Goal: Task Accomplishment & Management: Manage account settings

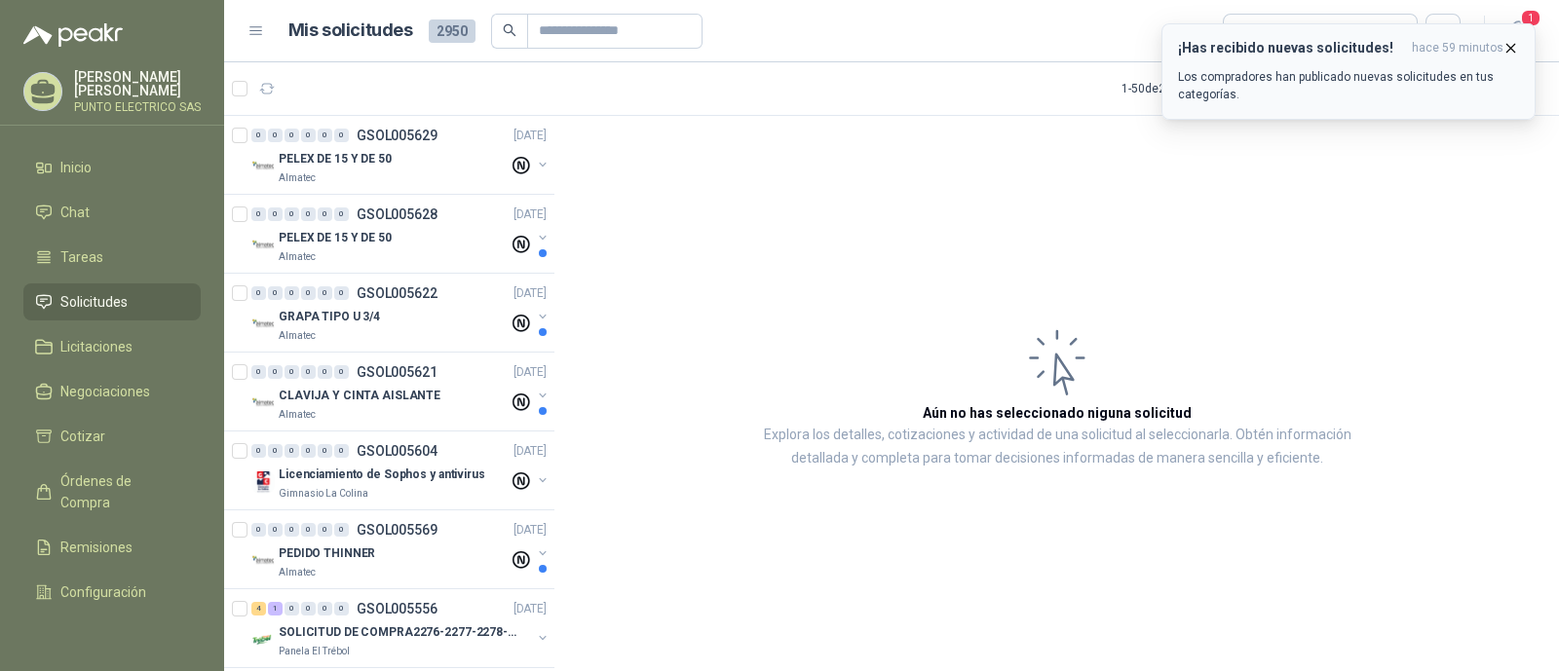
click at [1322, 64] on div "¡Has recibido nuevas solicitudes! hace 59 minutos Los compradores han publicado…" at bounding box center [1348, 71] width 341 height 63
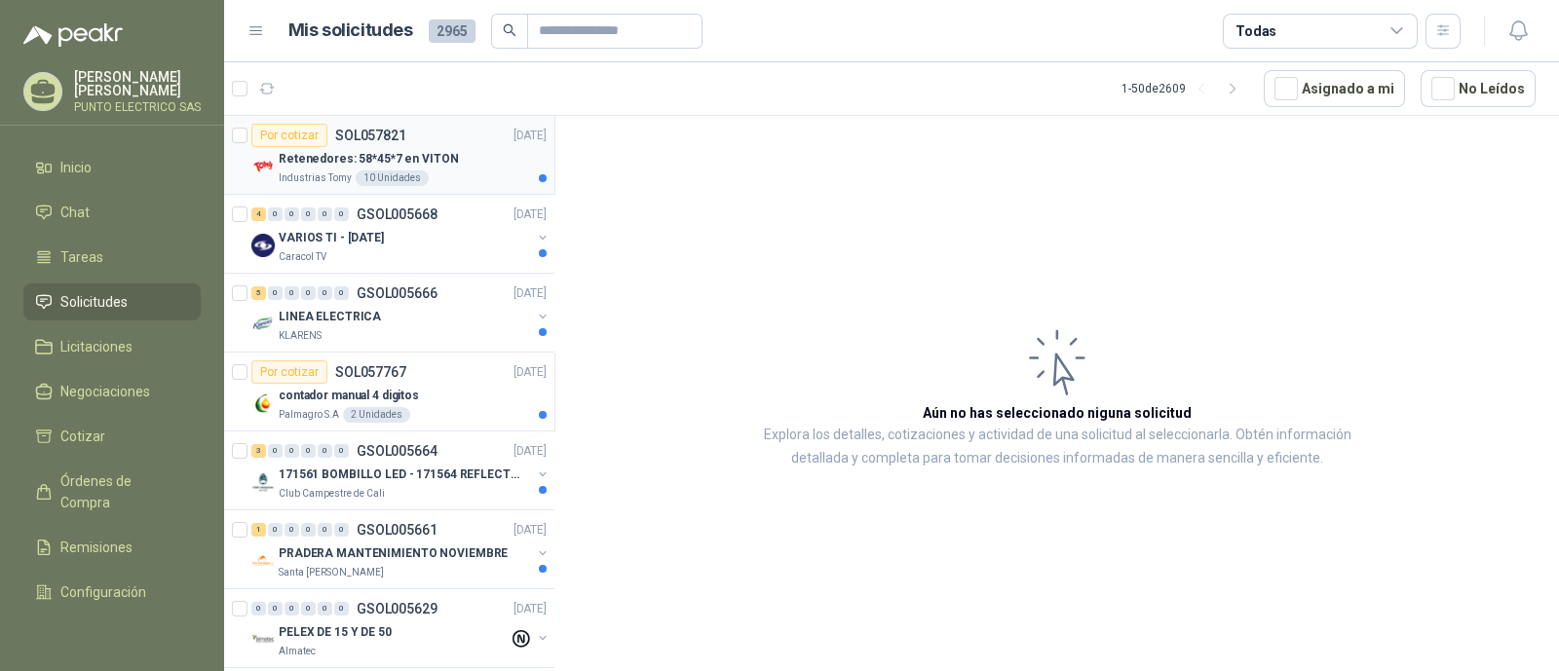
click at [466, 158] on div "Retenedores: 58*45*7 en VITON" at bounding box center [413, 158] width 268 height 23
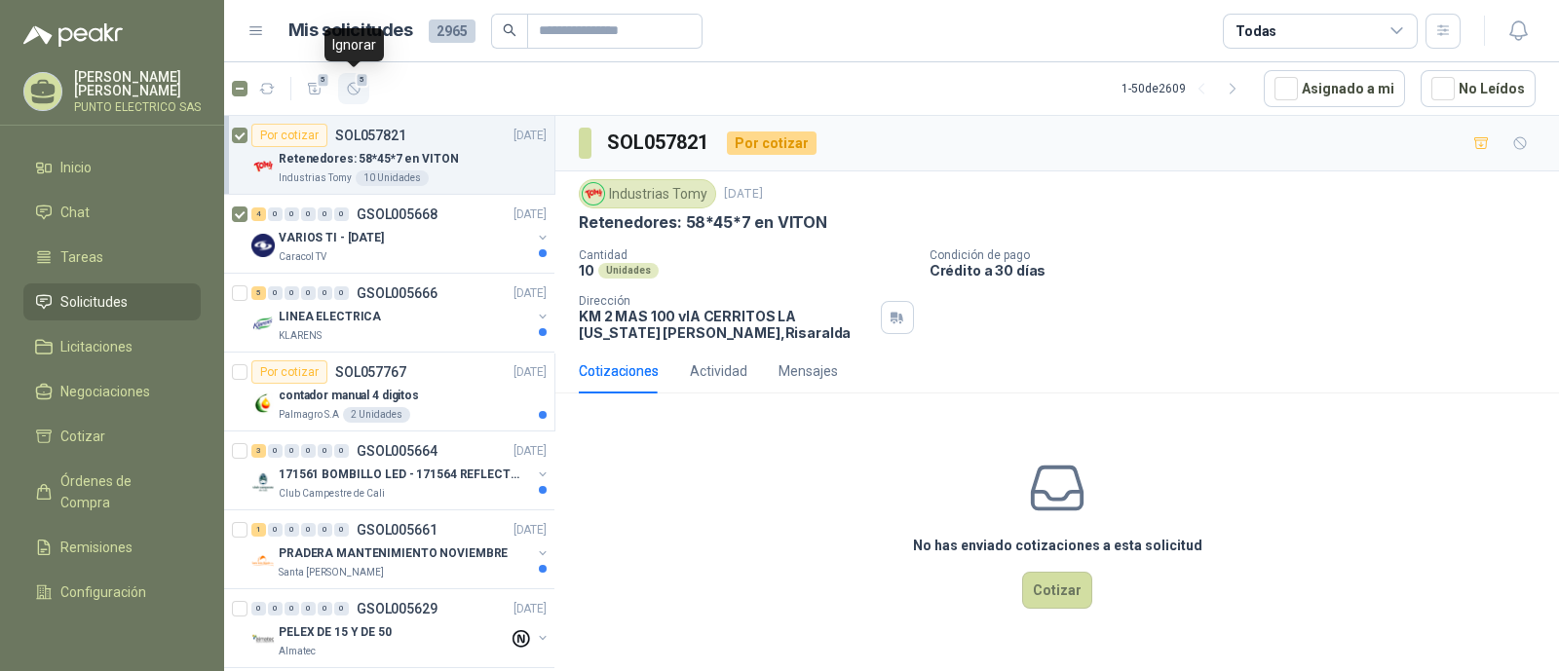
click at [353, 88] on icon "button" at bounding box center [354, 89] width 12 height 12
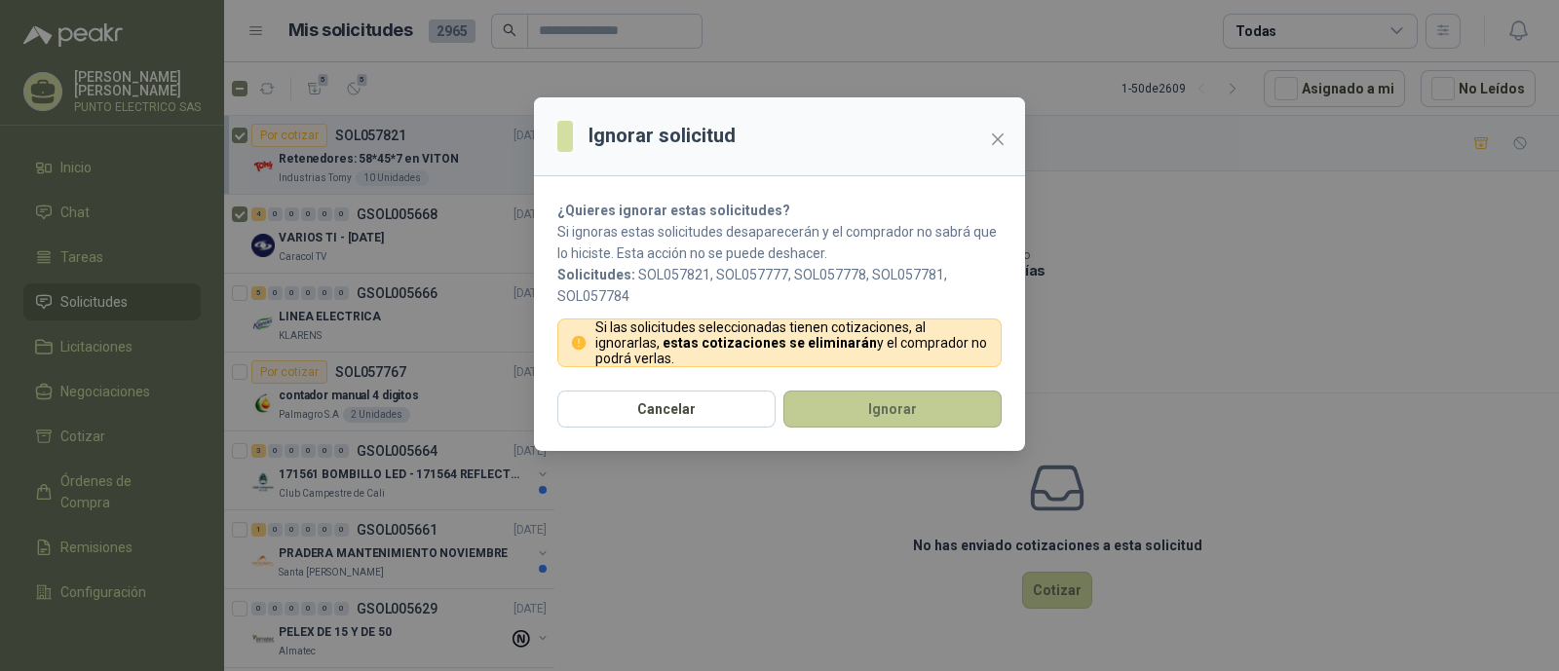
click at [880, 404] on button "Ignorar" at bounding box center [893, 409] width 218 height 37
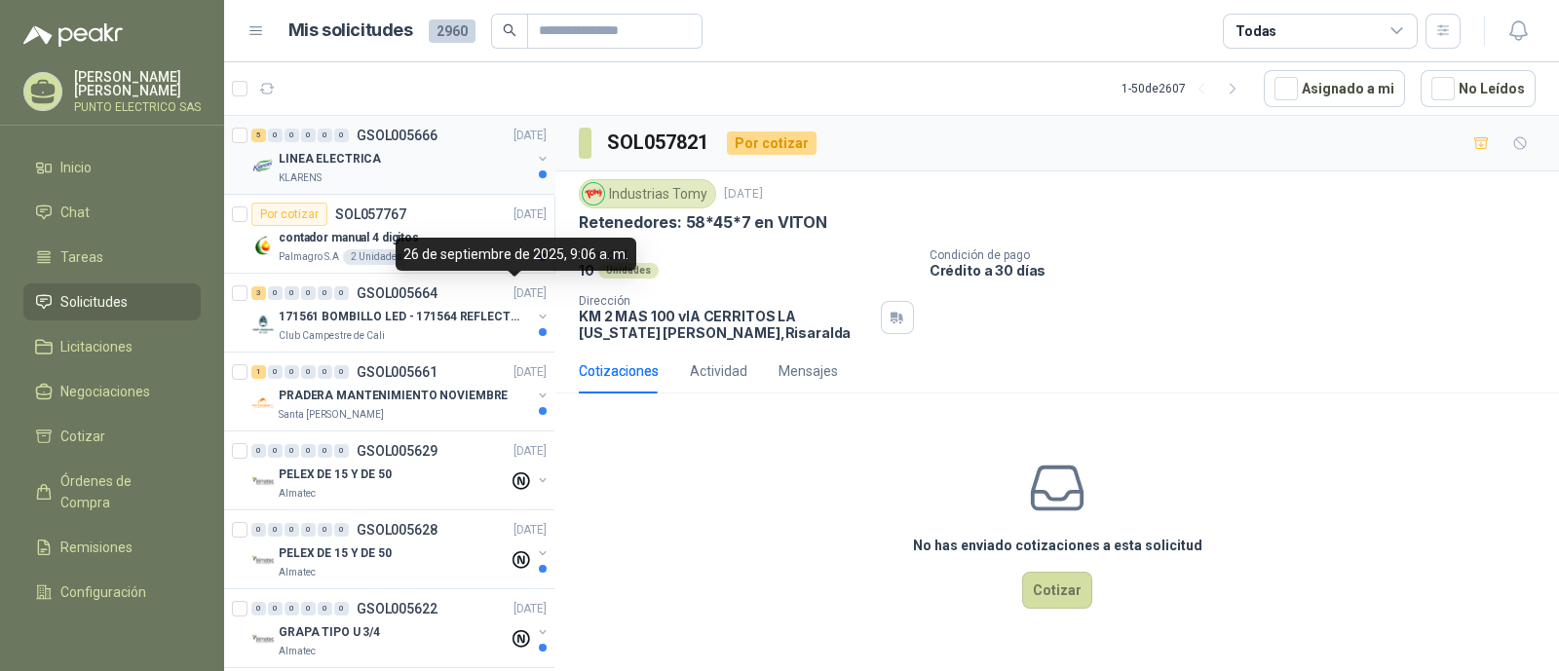
click at [409, 143] on div "5 0 0 0 0 0 GSOL005666 [DATE]" at bounding box center [400, 135] width 299 height 23
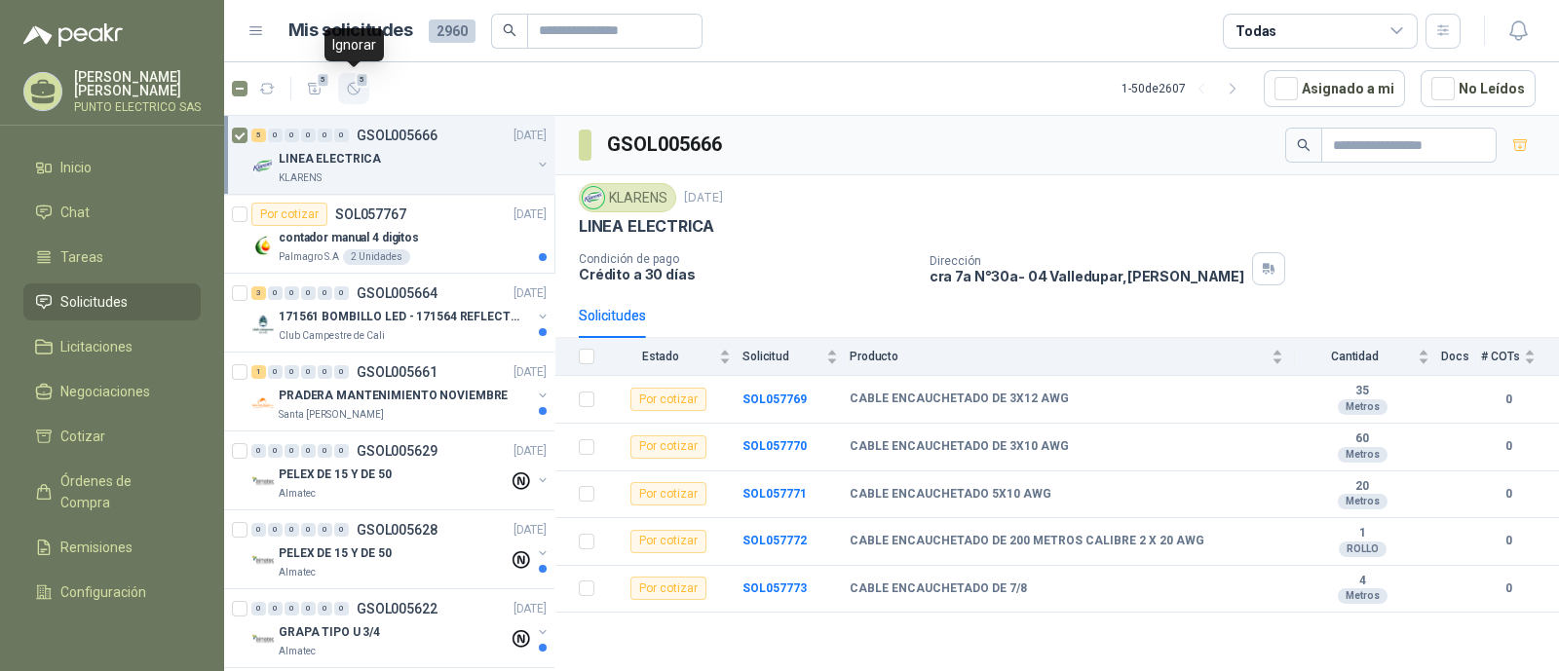
click at [359, 90] on icon "button" at bounding box center [354, 89] width 17 height 17
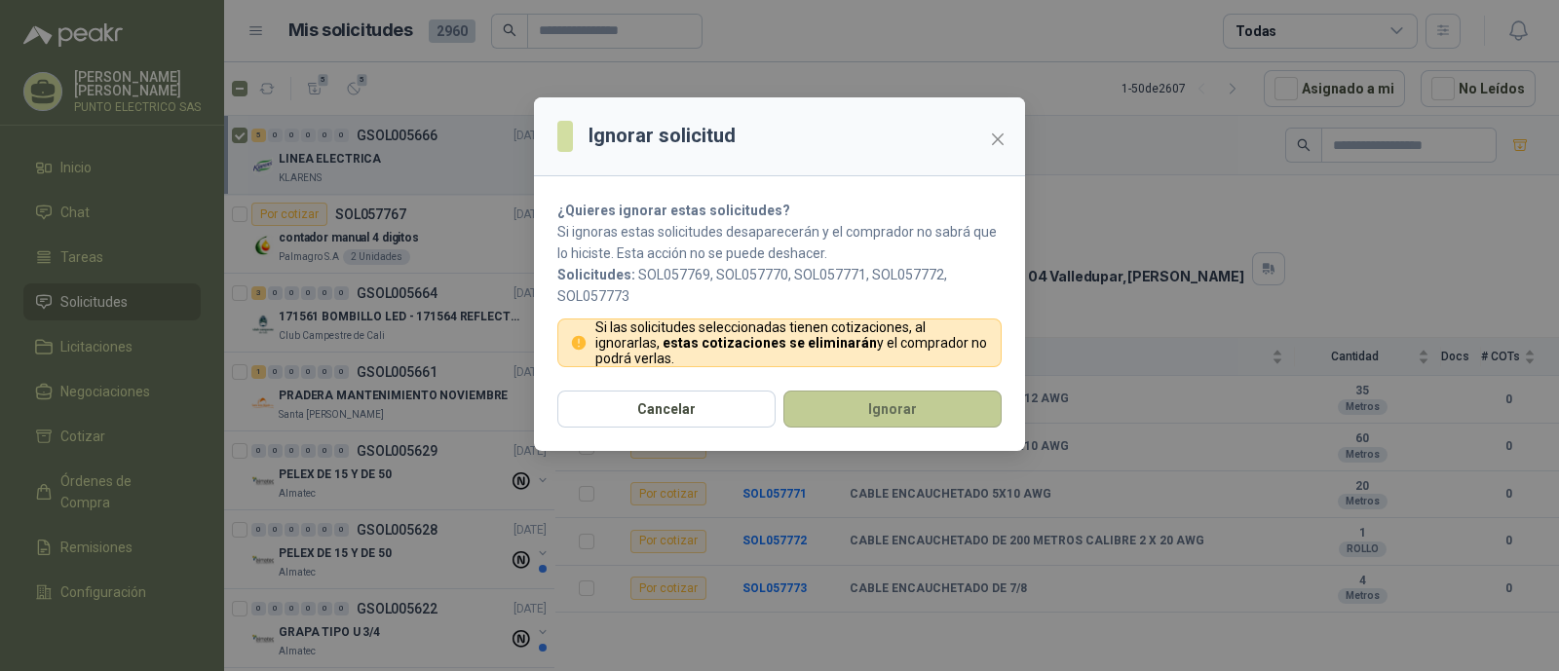
click at [929, 398] on button "Ignorar" at bounding box center [893, 409] width 218 height 37
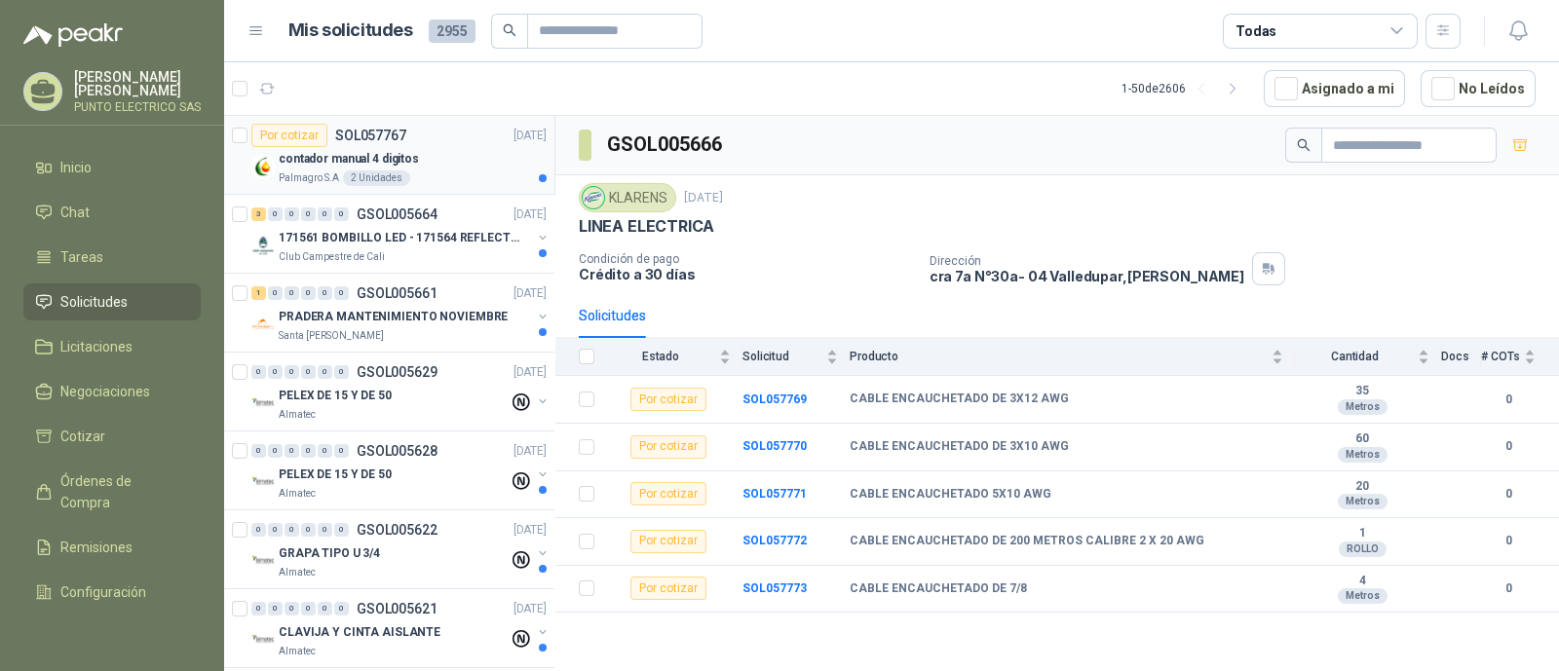
click at [321, 172] on p "Palmagro S.A" at bounding box center [309, 179] width 60 height 16
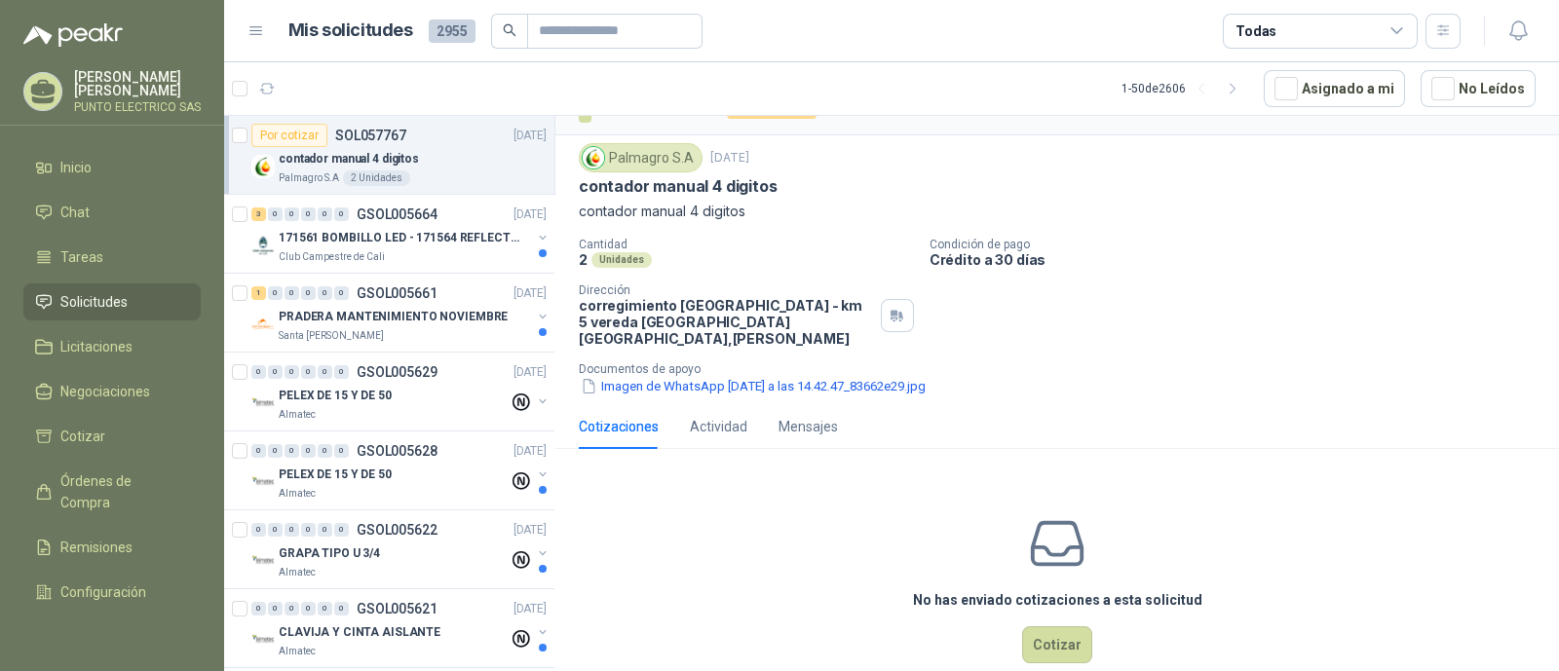
scroll to position [55, 0]
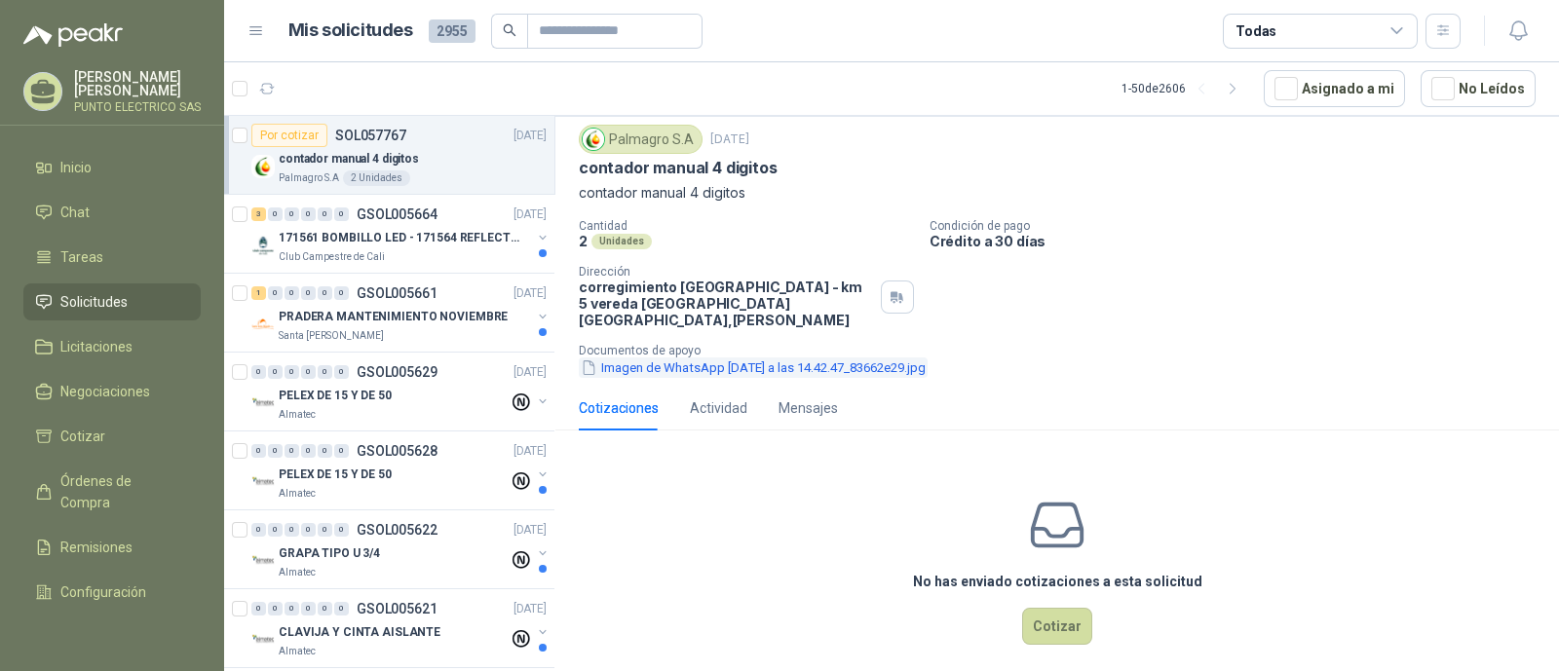
click at [890, 358] on button "Imagen de WhatsApp [DATE] a las 14.42.47_83662e29.jpg" at bounding box center [753, 368] width 349 height 20
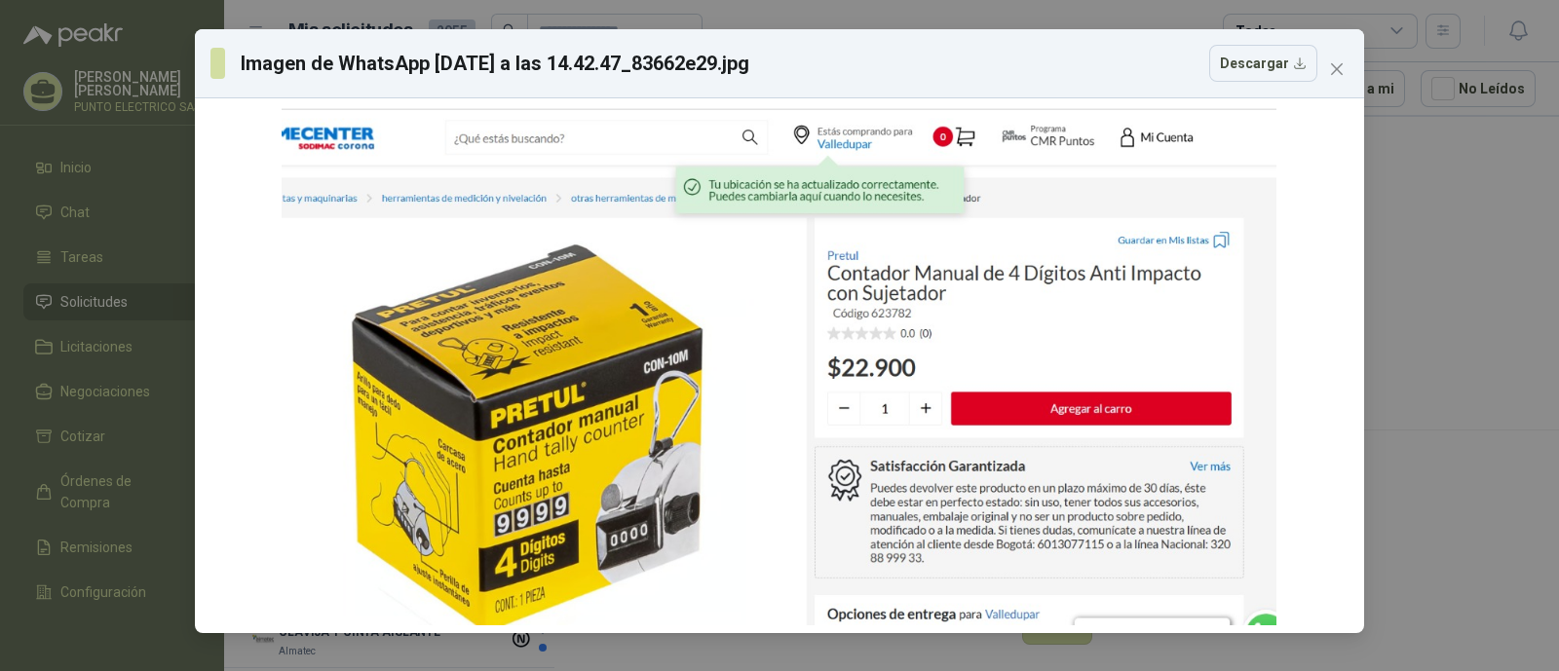
drag, startPoint x: 1345, startPoint y: 75, endPoint x: 1192, endPoint y: 133, distance: 163.5
click at [1345, 74] on span "Close" at bounding box center [1337, 69] width 31 height 16
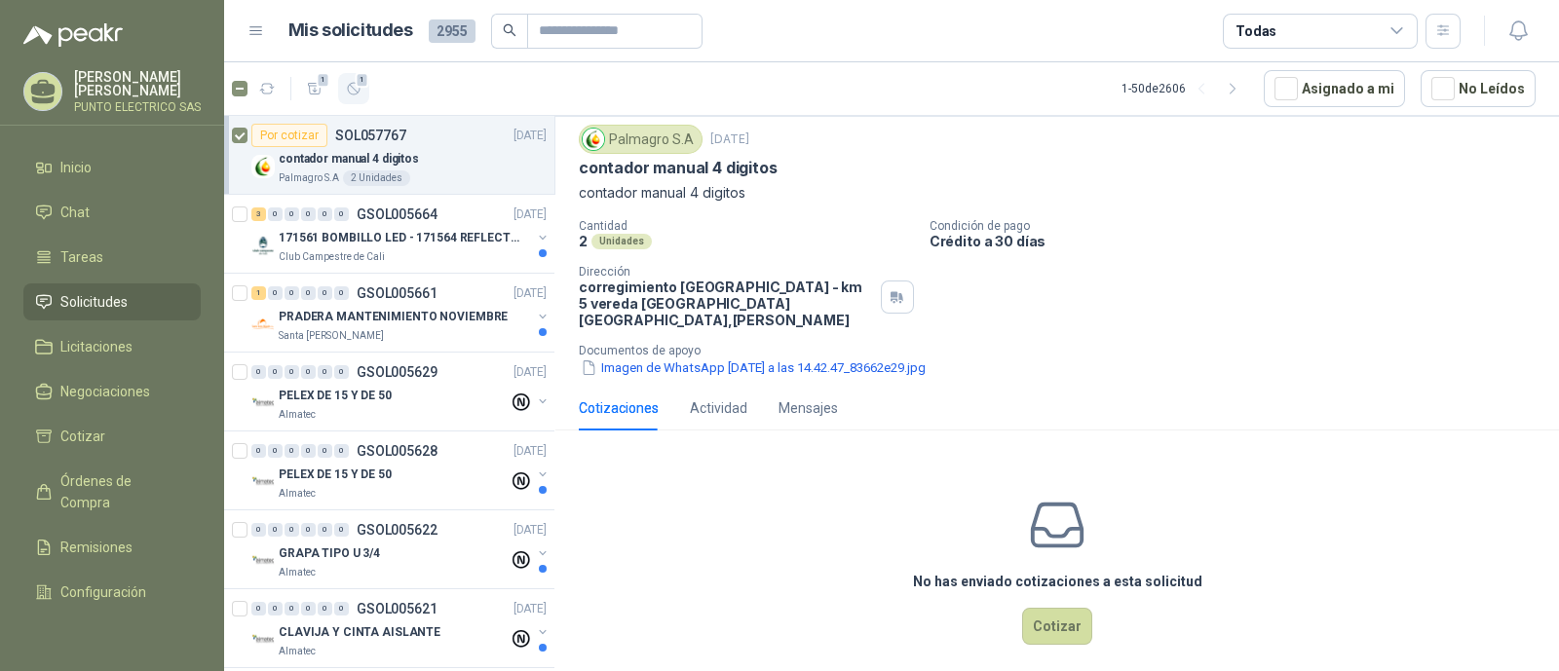
click at [352, 86] on icon "button" at bounding box center [354, 89] width 17 height 17
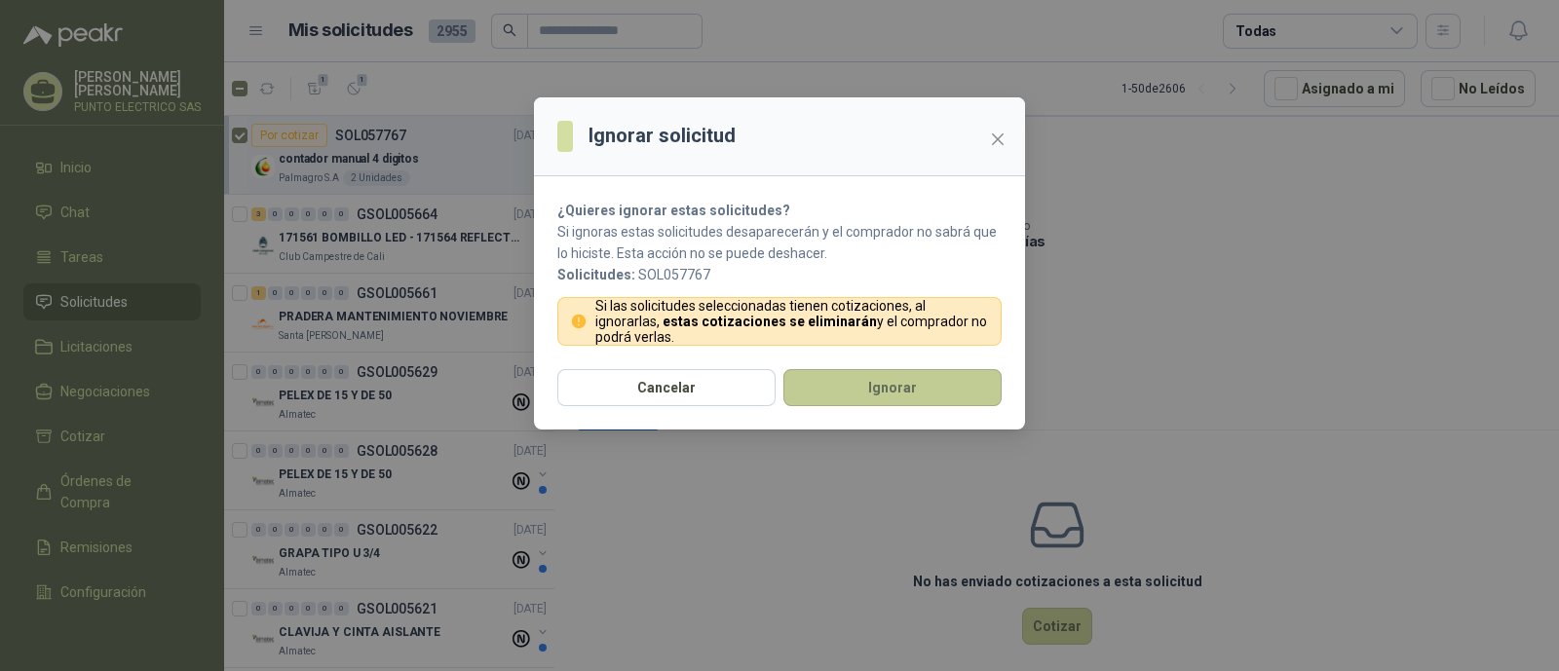
click at [909, 387] on button "Ignorar" at bounding box center [893, 387] width 218 height 37
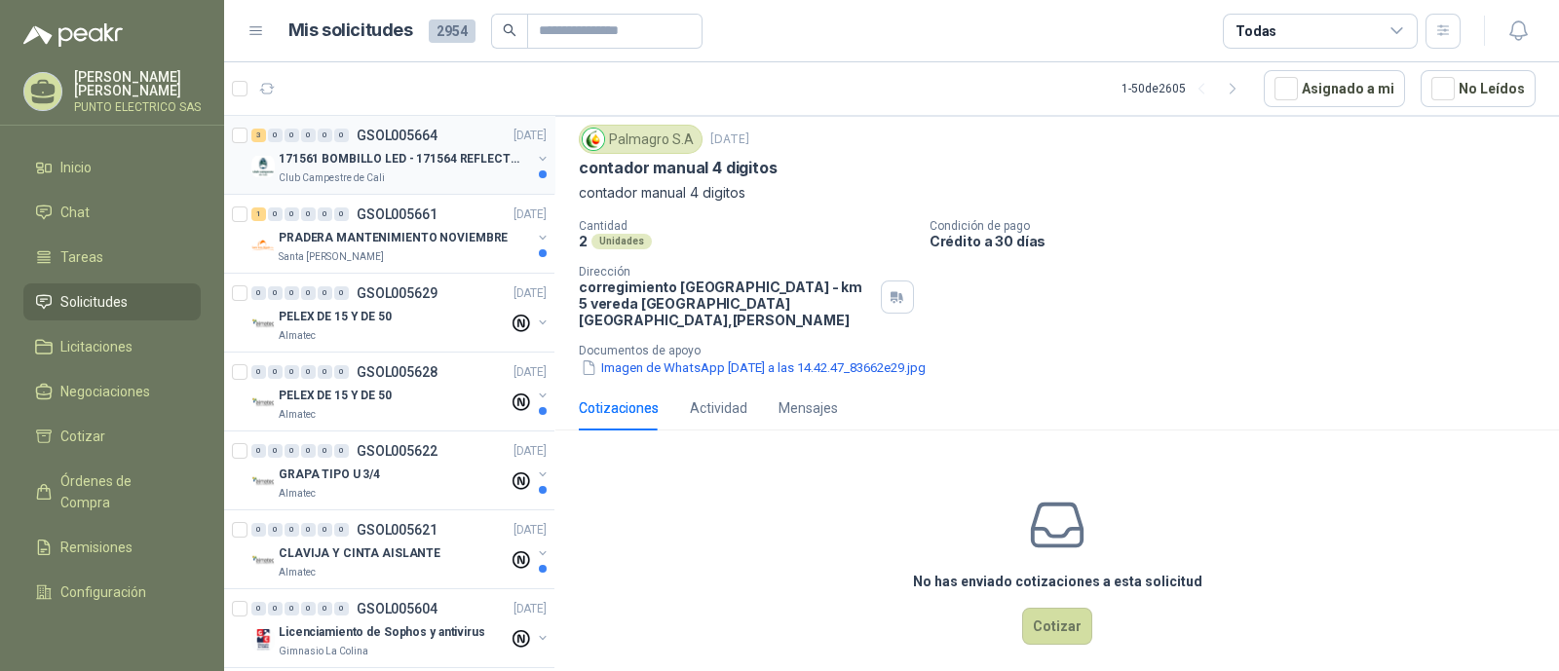
click at [379, 150] on p "171561 BOMBILLO LED - 171564 REFLECTOR 50W" at bounding box center [400, 159] width 243 height 19
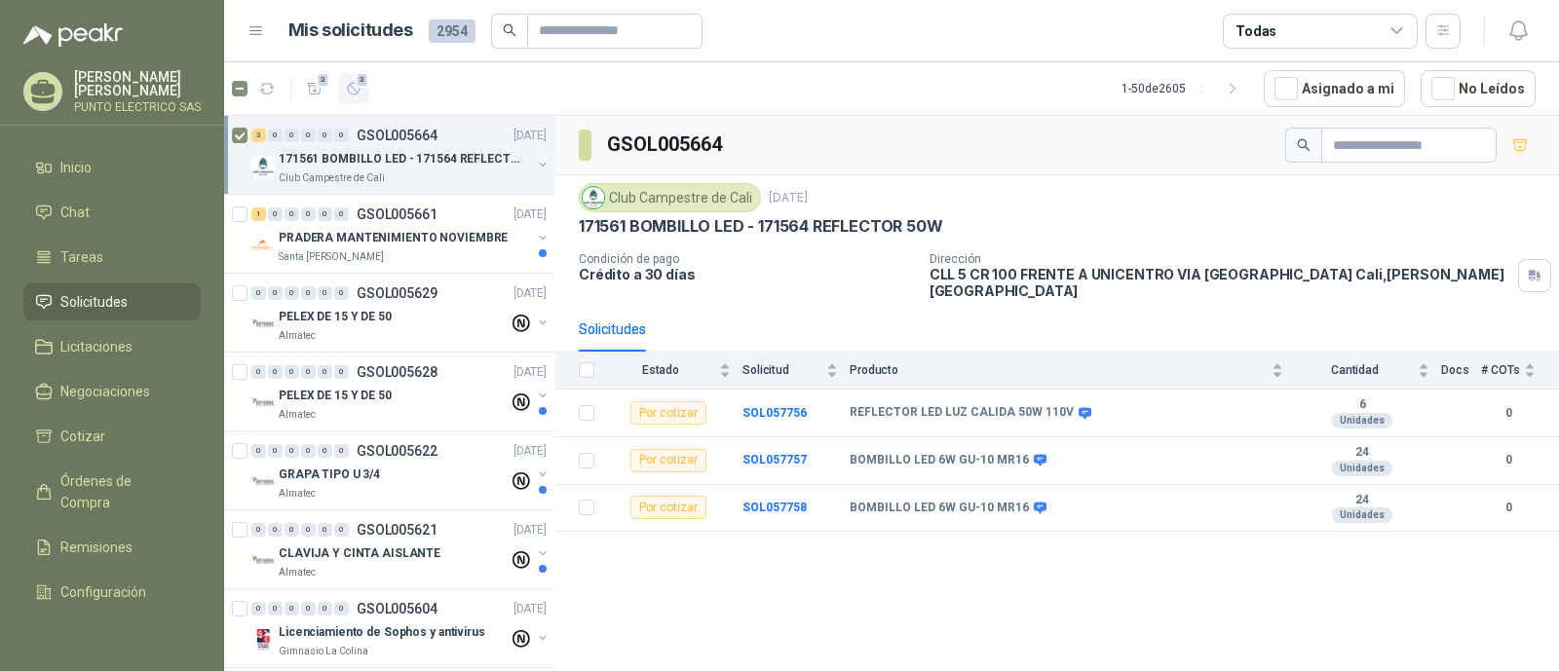
click at [365, 85] on article "3 3 1 - 50 de 2605 Asignado a mi No Leídos" at bounding box center [891, 88] width 1335 height 53
click at [364, 86] on span "3" at bounding box center [363, 80] width 14 height 16
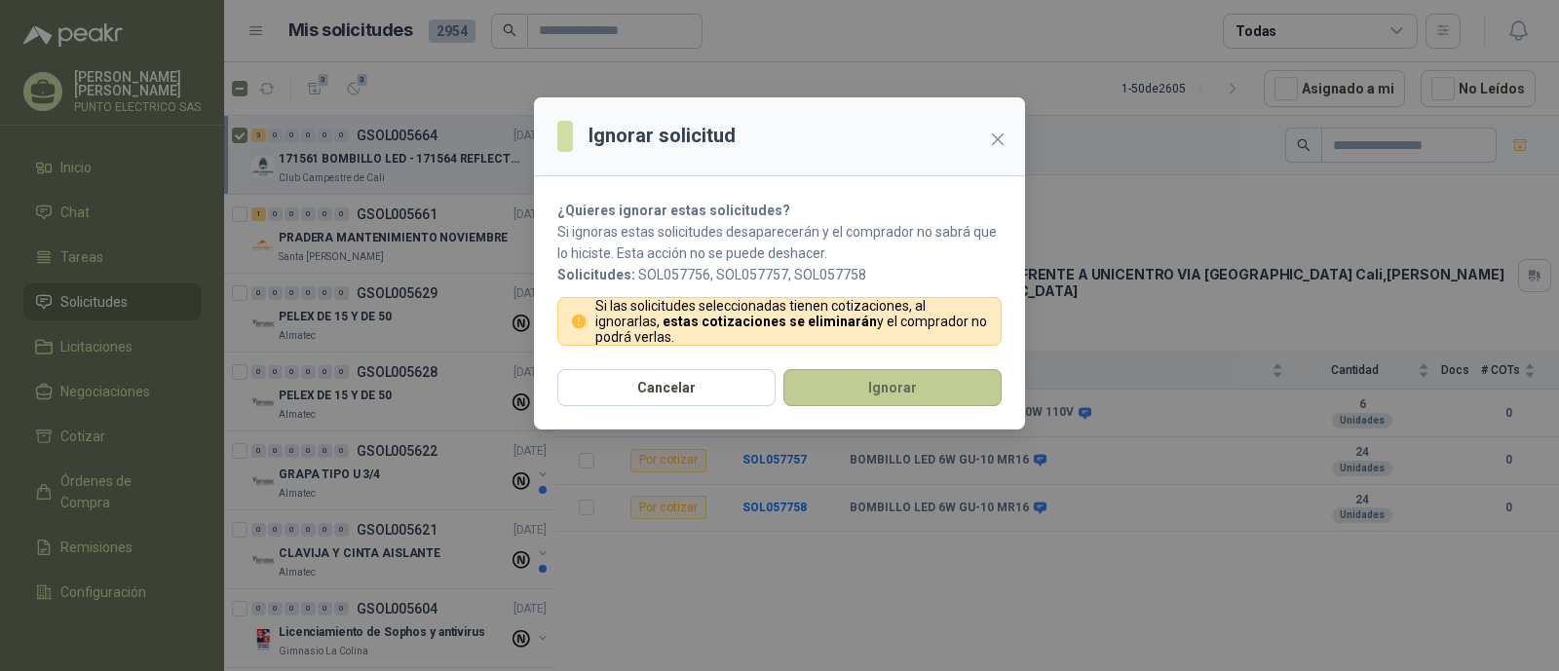
click at [902, 382] on button "Ignorar" at bounding box center [893, 387] width 218 height 37
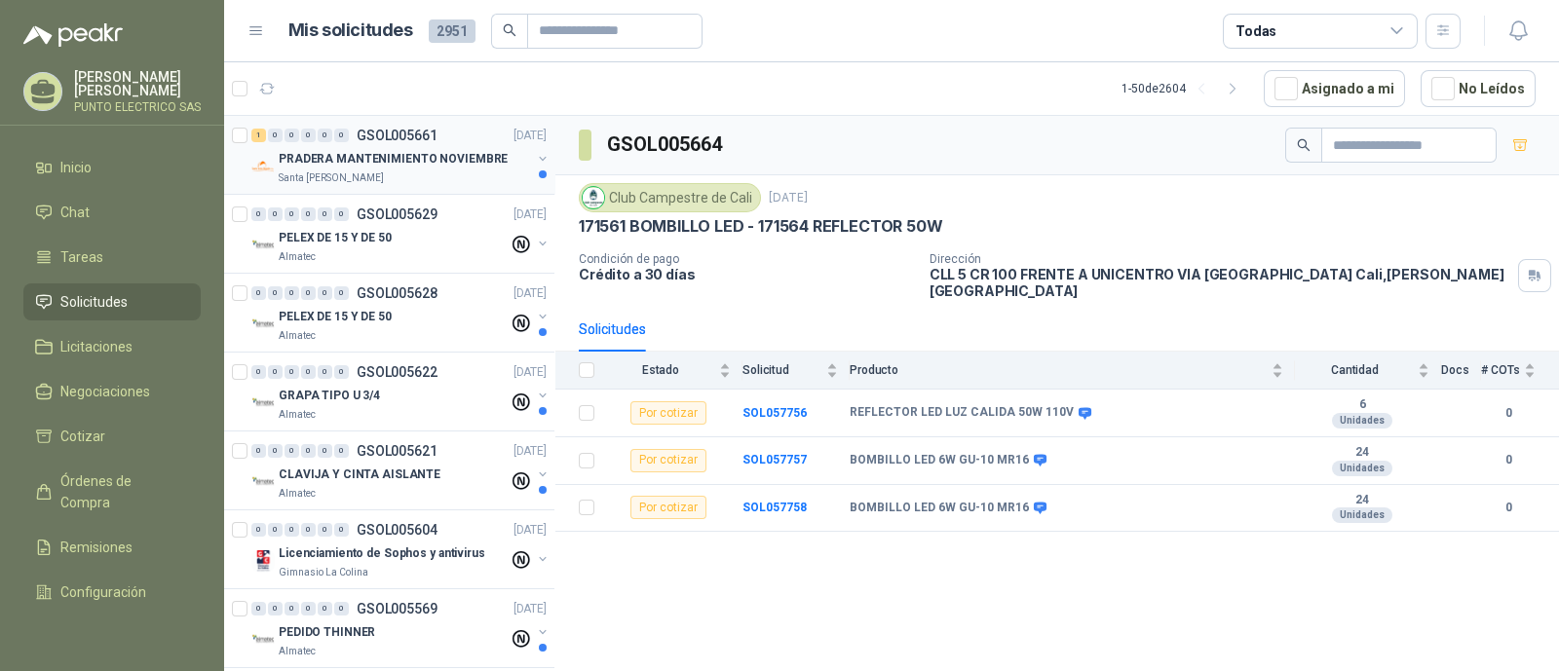
click at [400, 152] on p "PRADERA MANTENIMIENTO NOVIEMBRE" at bounding box center [393, 159] width 229 height 19
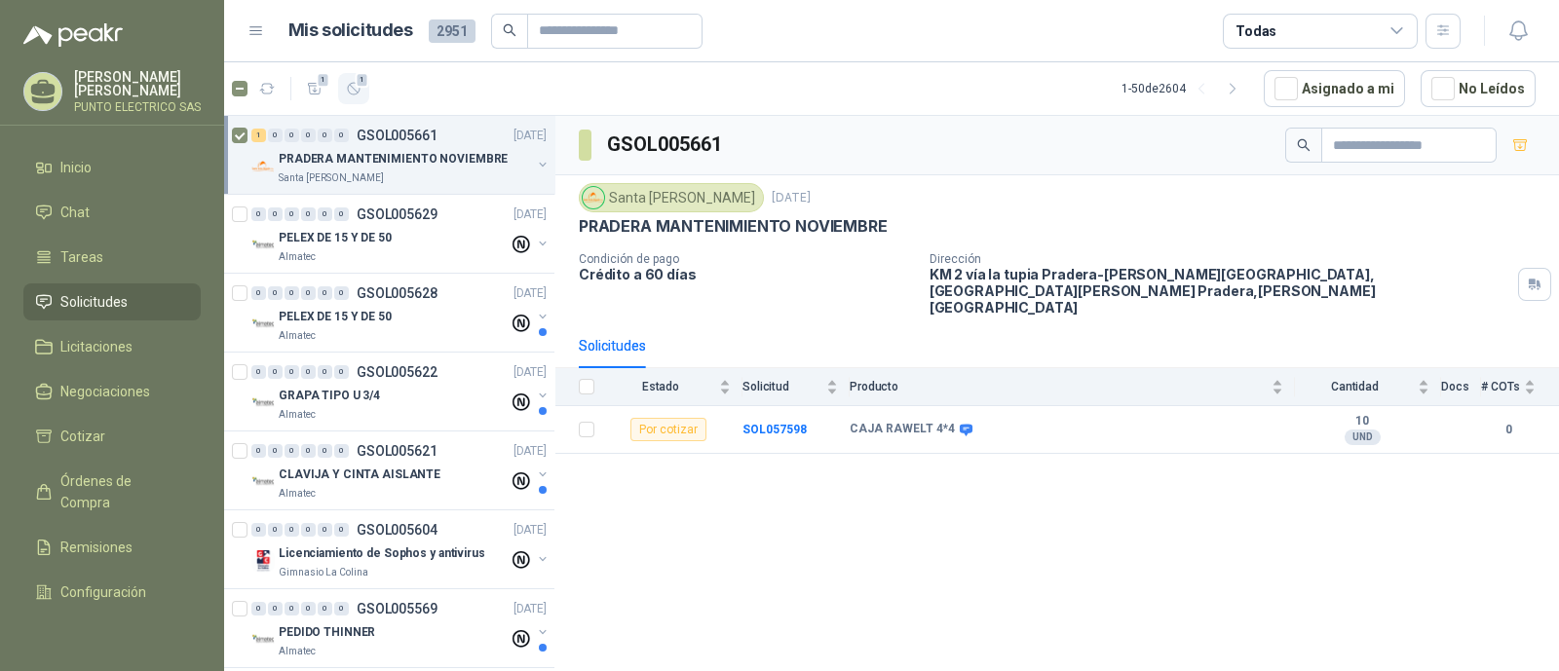
click at [351, 93] on icon "button" at bounding box center [354, 89] width 17 height 17
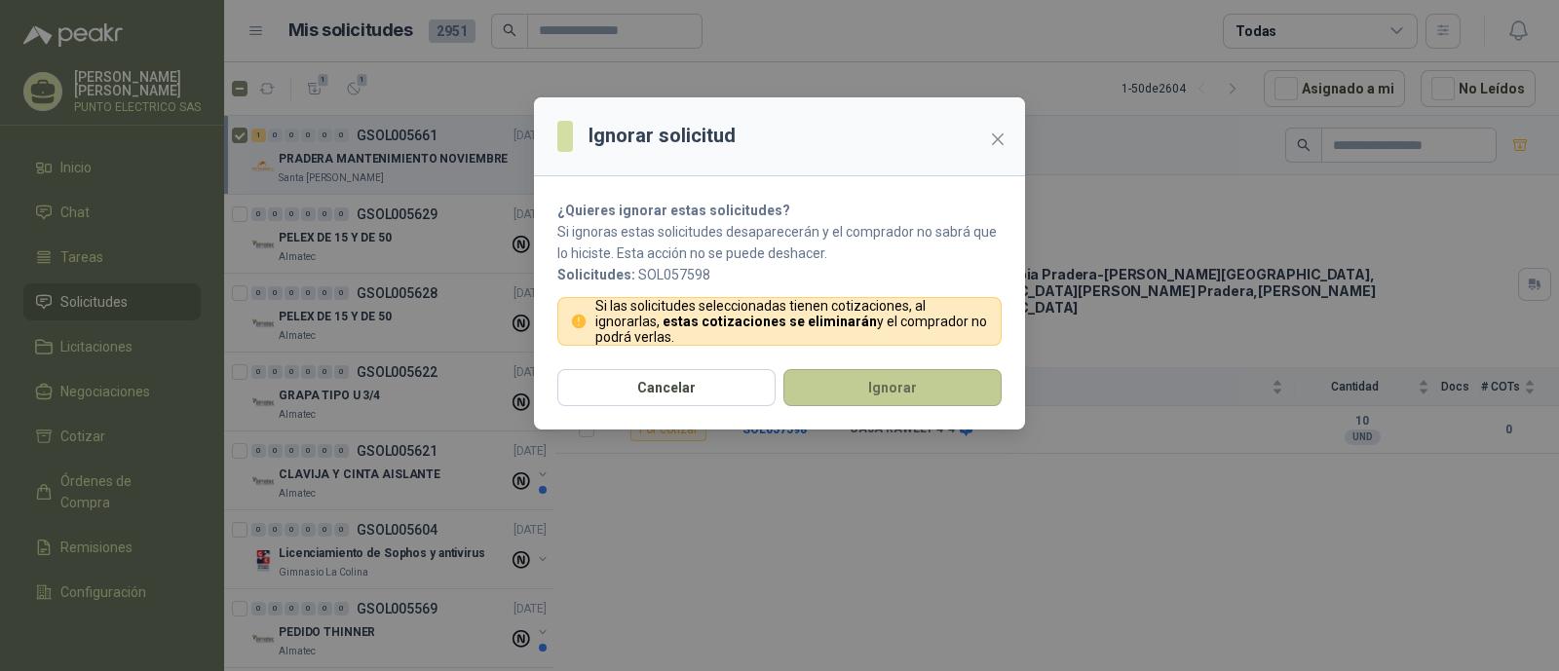
click at [904, 379] on button "Ignorar" at bounding box center [893, 387] width 218 height 37
